Goal: Task Accomplishment & Management: Use online tool/utility

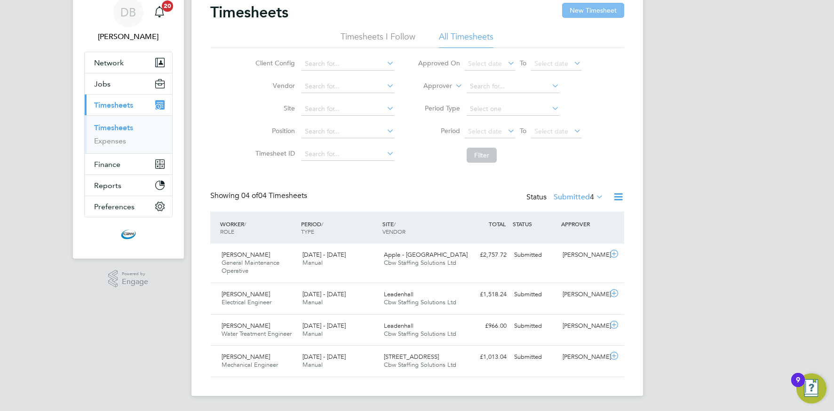
click at [583, 8] on button "New Timesheet" at bounding box center [593, 10] width 62 height 15
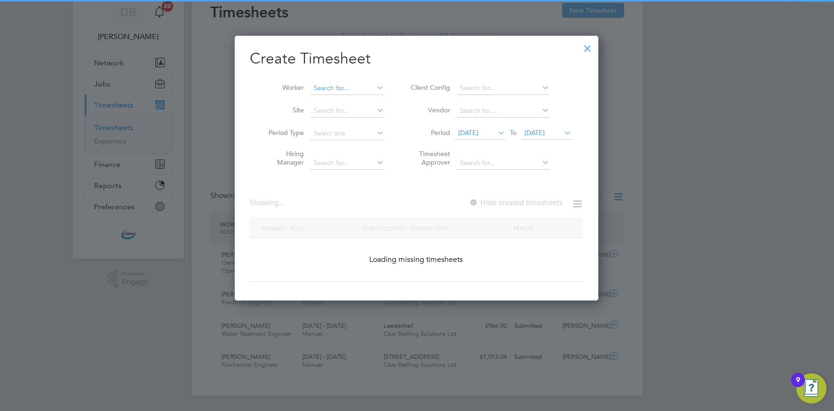
scroll to position [964, 364]
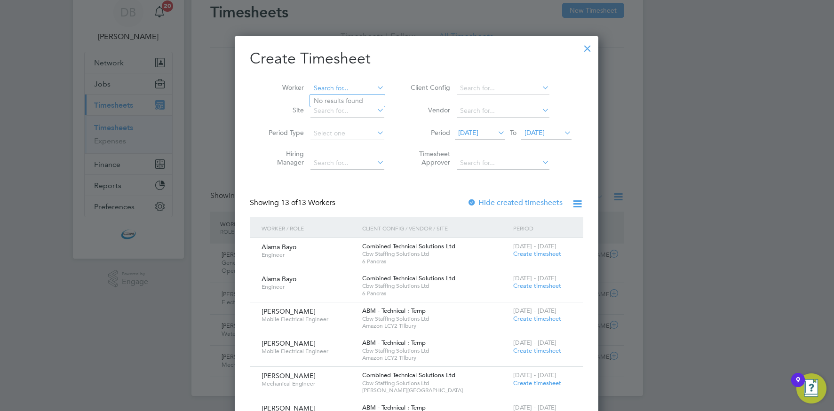
click at [335, 91] on input at bounding box center [347, 88] width 74 height 13
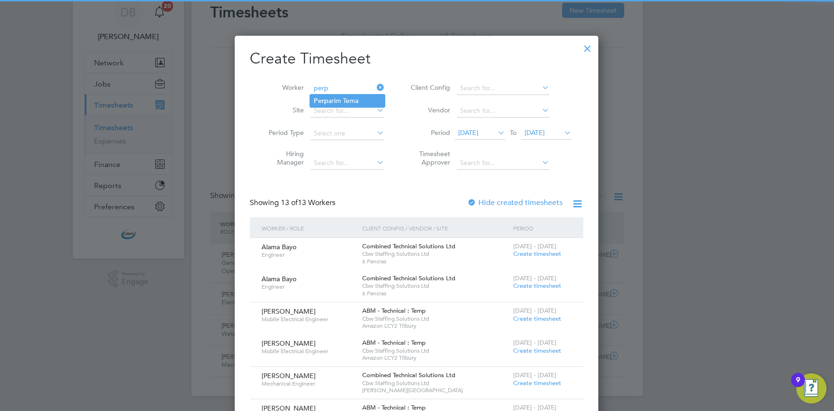
click at [334, 100] on li "Perp arim Tema" at bounding box center [347, 100] width 75 height 13
type input "[PERSON_NAME] Tema"
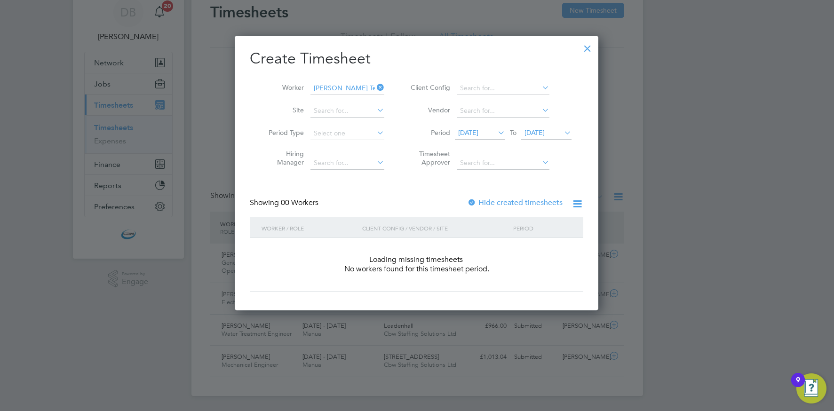
scroll to position [265, 364]
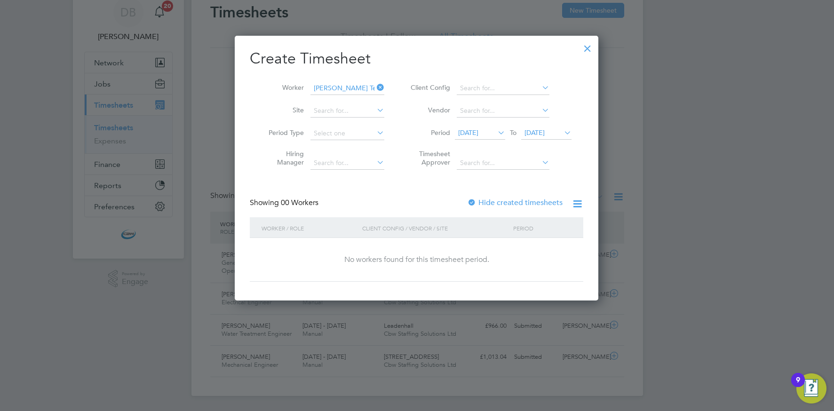
click at [473, 200] on div at bounding box center [471, 202] width 9 height 9
click at [474, 132] on span "15 Aug 2025" at bounding box center [468, 132] width 20 height 8
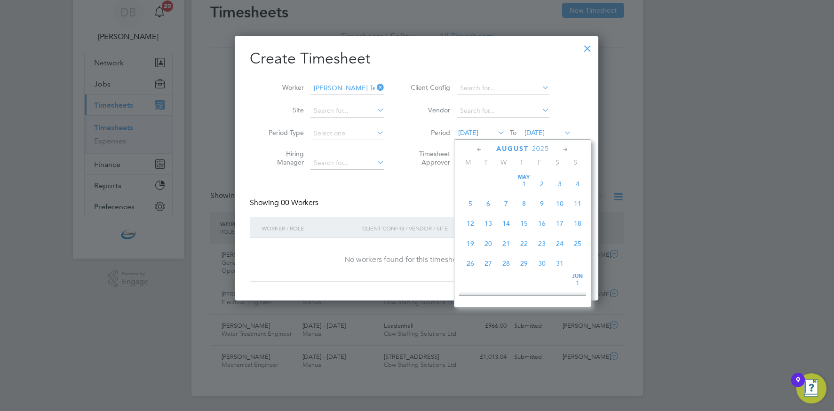
scroll to position [325, 0]
click at [543, 183] on span "Aug 1" at bounding box center [542, 176] width 18 height 18
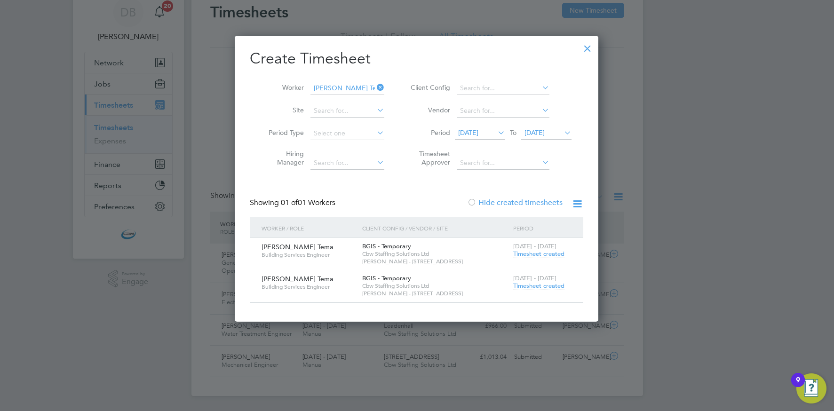
drag, startPoint x: 527, startPoint y: 254, endPoint x: 521, endPoint y: 257, distance: 6.7
click at [527, 254] on span "Timesheet created" at bounding box center [538, 254] width 51 height 8
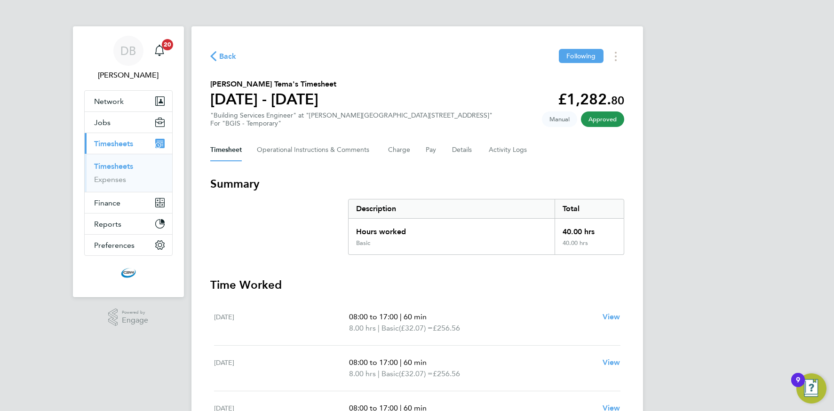
drag, startPoint x: 220, startPoint y: 51, endPoint x: 239, endPoint y: 60, distance: 20.6
click at [220, 51] on span "Back" at bounding box center [227, 56] width 17 height 11
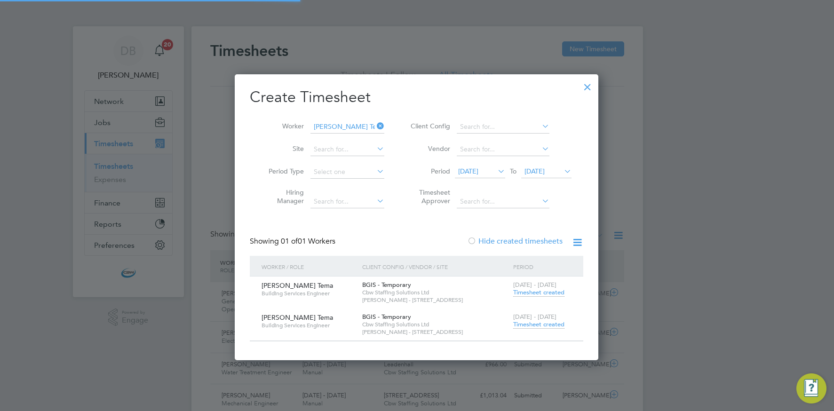
scroll to position [24, 82]
click at [587, 85] on div at bounding box center [587, 84] width 17 height 17
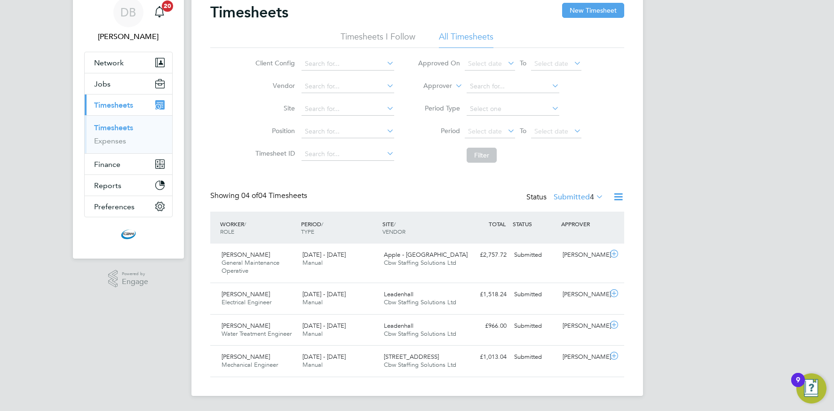
click at [613, 198] on icon at bounding box center [618, 197] width 12 height 12
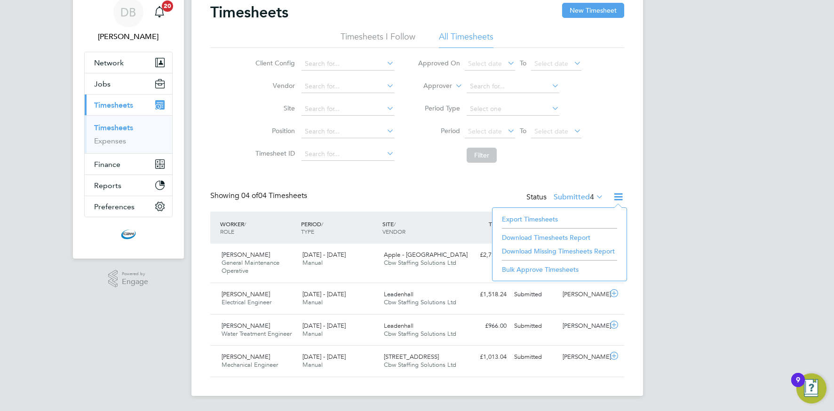
click at [535, 216] on li "Export Timesheets" at bounding box center [559, 218] width 125 height 13
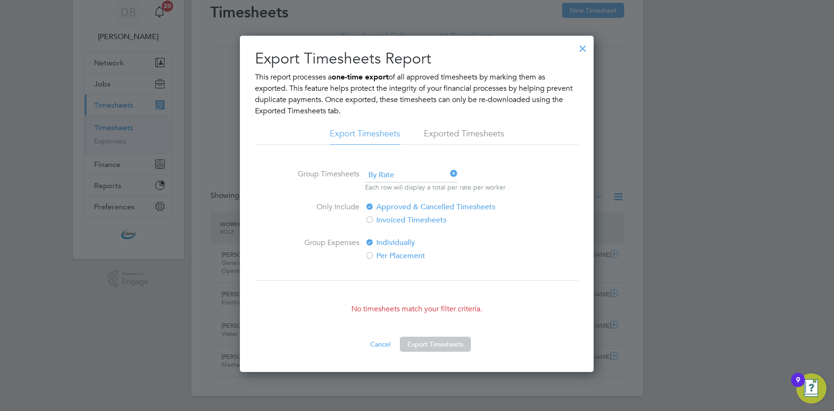
drag, startPoint x: 437, startPoint y: 134, endPoint x: 432, endPoint y: 139, distance: 7.7
click at [437, 134] on li "Exported Timesheets" at bounding box center [464, 136] width 80 height 17
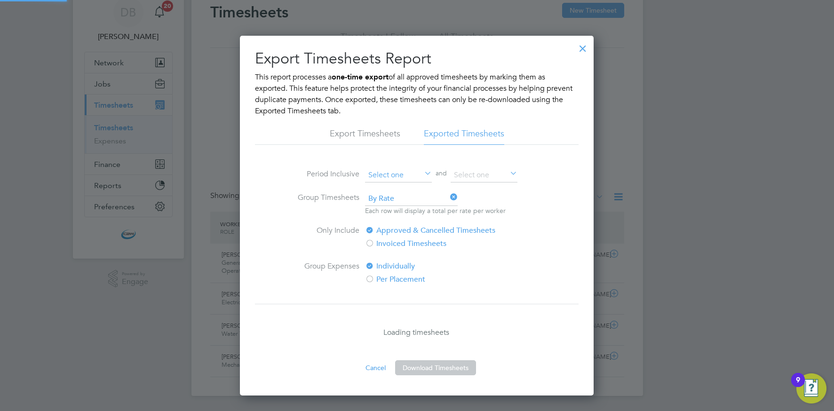
click at [382, 175] on input at bounding box center [398, 175] width 67 height 14
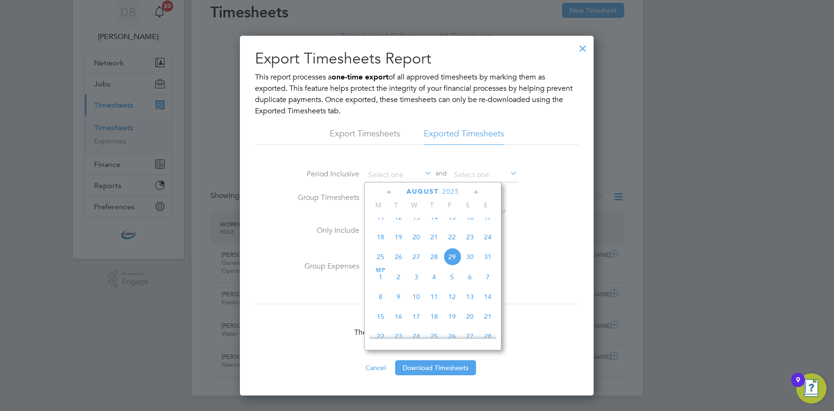
click at [378, 262] on span "25" at bounding box center [380, 257] width 18 height 18
type input "[DATE]"
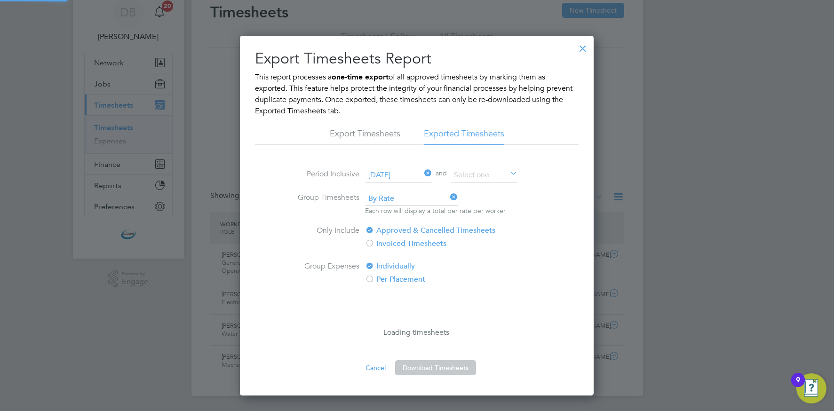
scroll to position [5, 5]
click at [473, 179] on input at bounding box center [483, 175] width 67 height 14
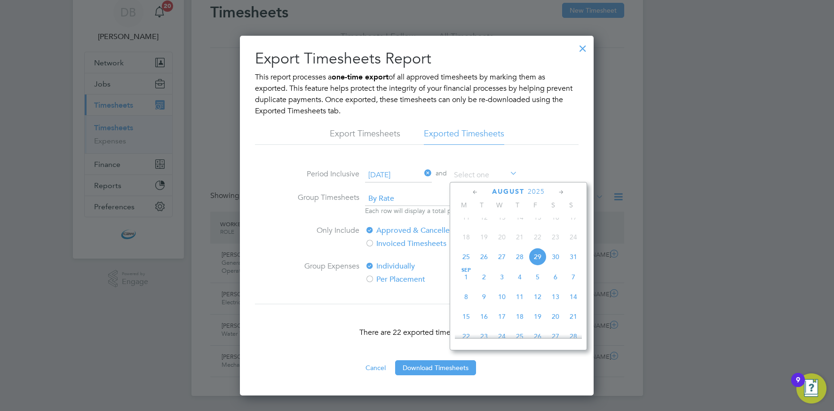
drag, startPoint x: 518, startPoint y: 266, endPoint x: 512, endPoint y: 268, distance: 6.3
click at [518, 266] on span "28" at bounding box center [520, 257] width 18 height 18
type input "[DATE]"
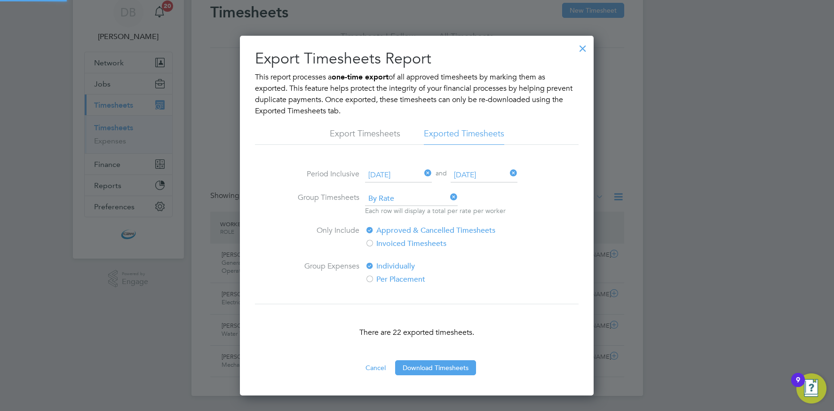
scroll to position [5, 5]
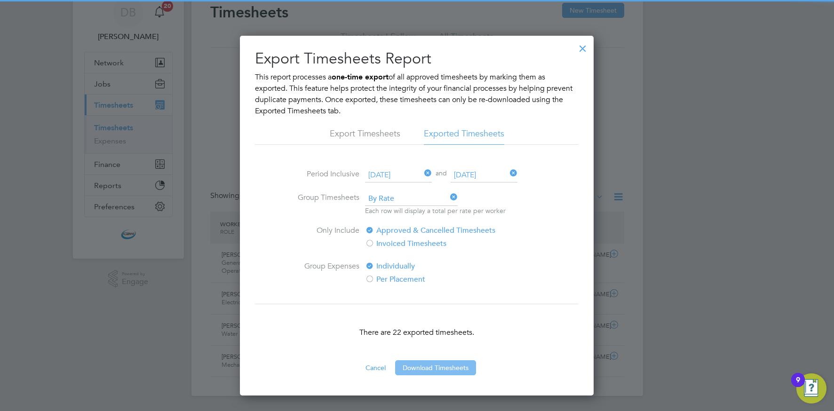
click at [424, 373] on button "Download Timesheets" at bounding box center [435, 367] width 81 height 15
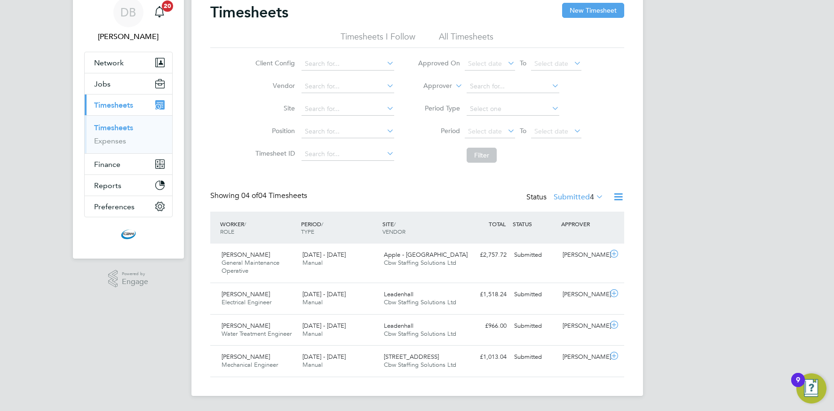
scroll to position [31, 82]
